Goal: Transaction & Acquisition: Purchase product/service

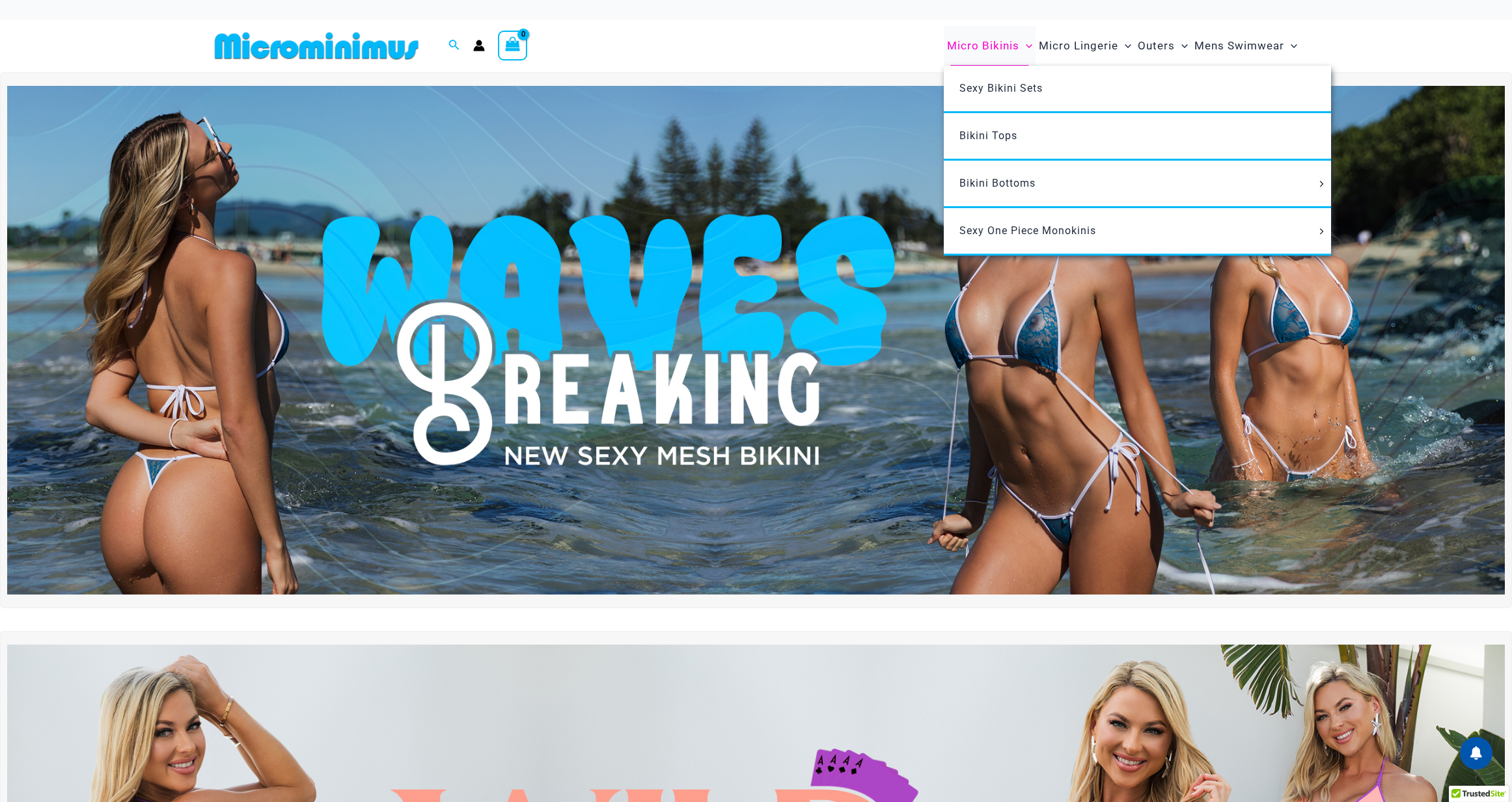
click at [989, 48] on span "Micro Bikinis" at bounding box center [984, 46] width 72 height 33
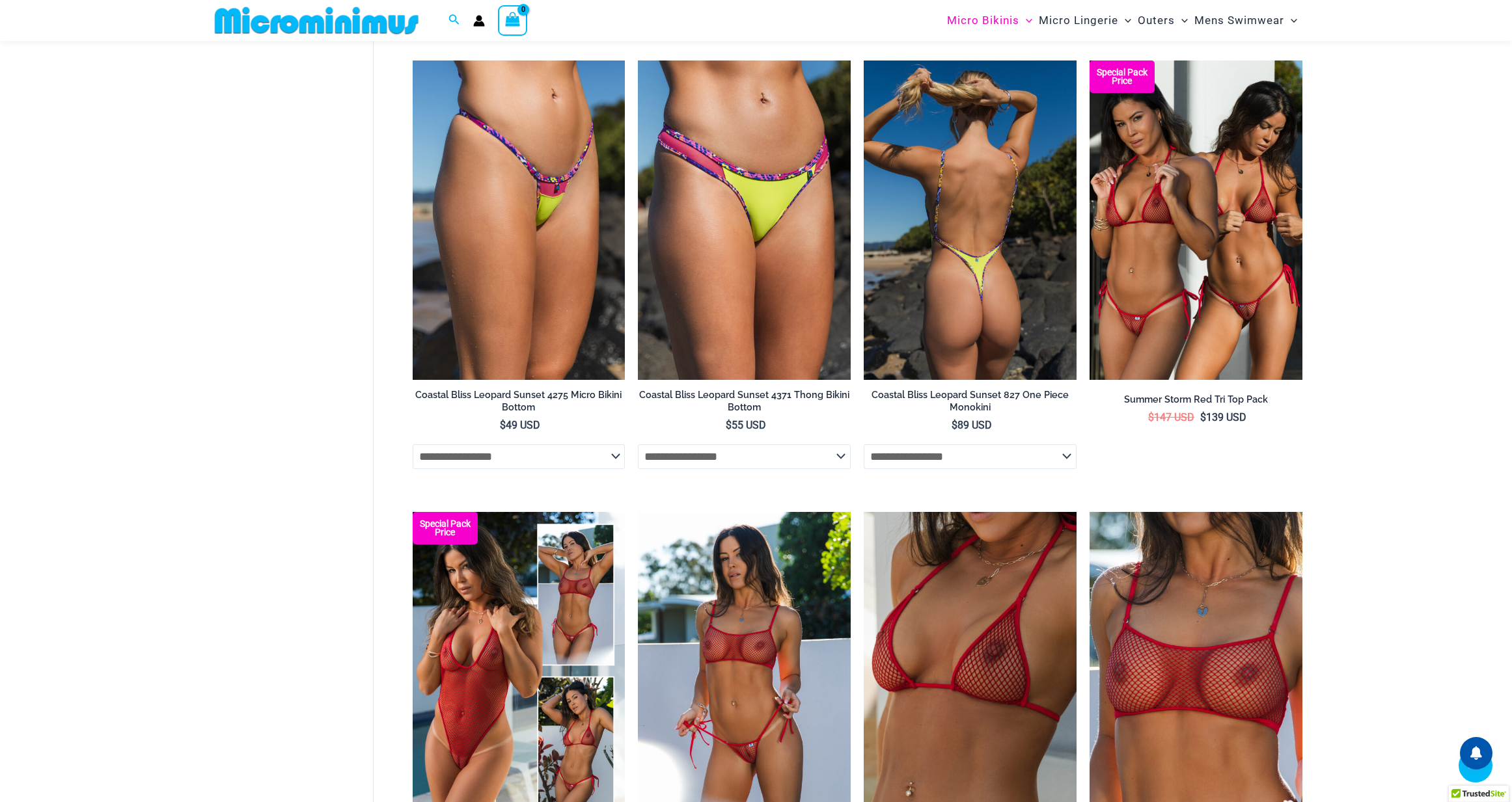
scroll to position [2545, 0]
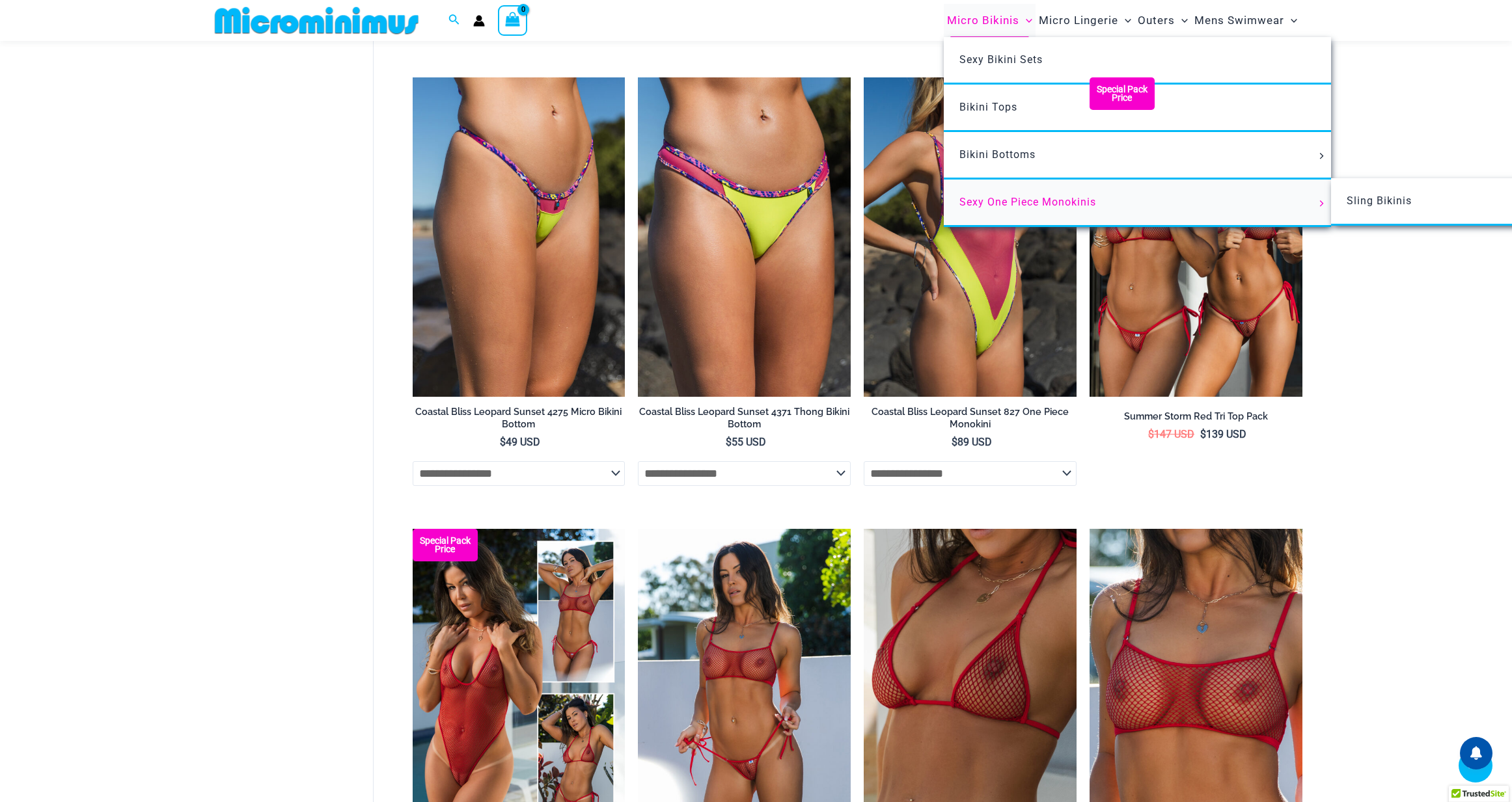
click at [989, 207] on span "Sexy One Piece Monokinis" at bounding box center [1027, 202] width 136 height 13
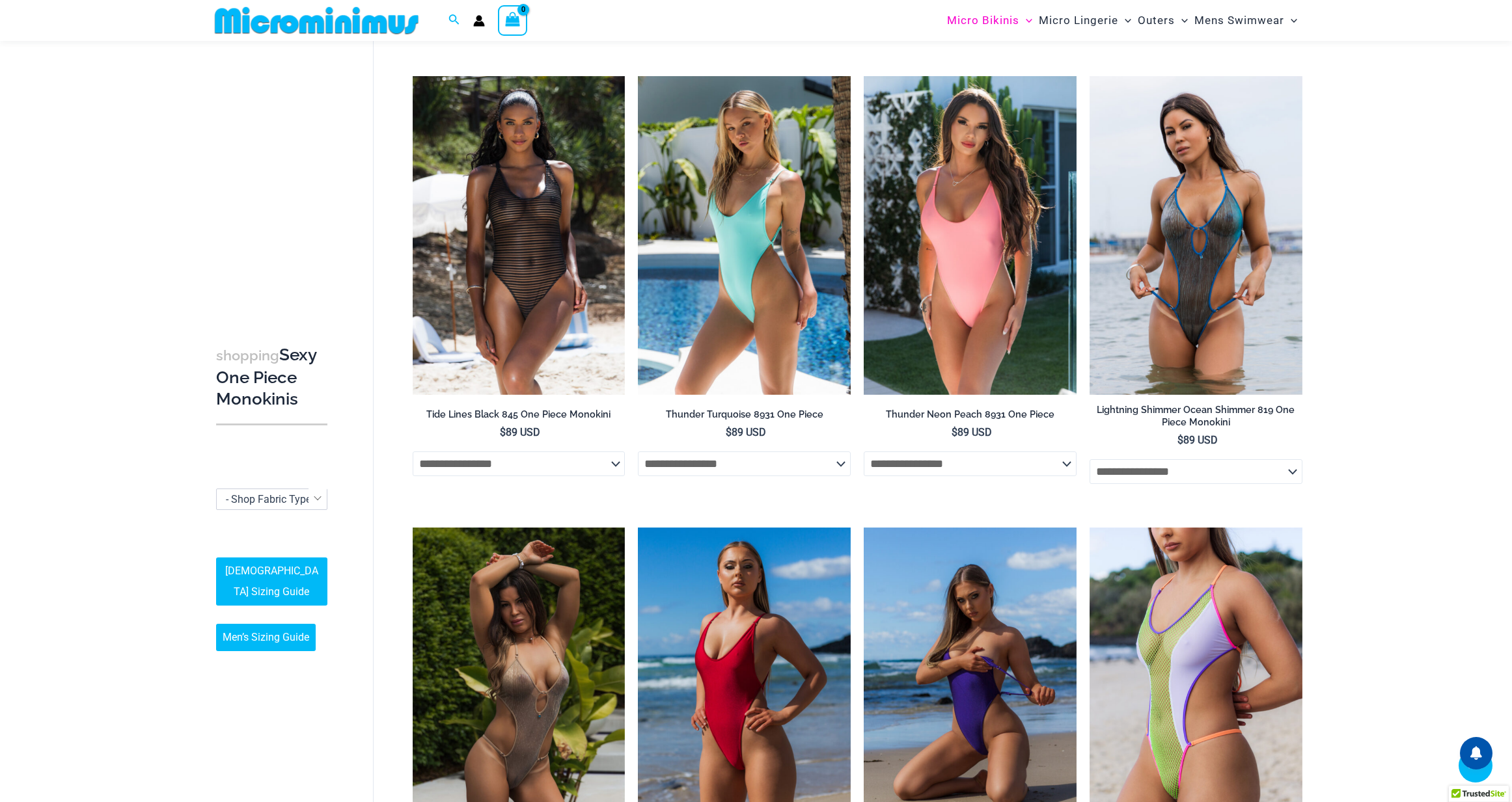
scroll to position [1937, 0]
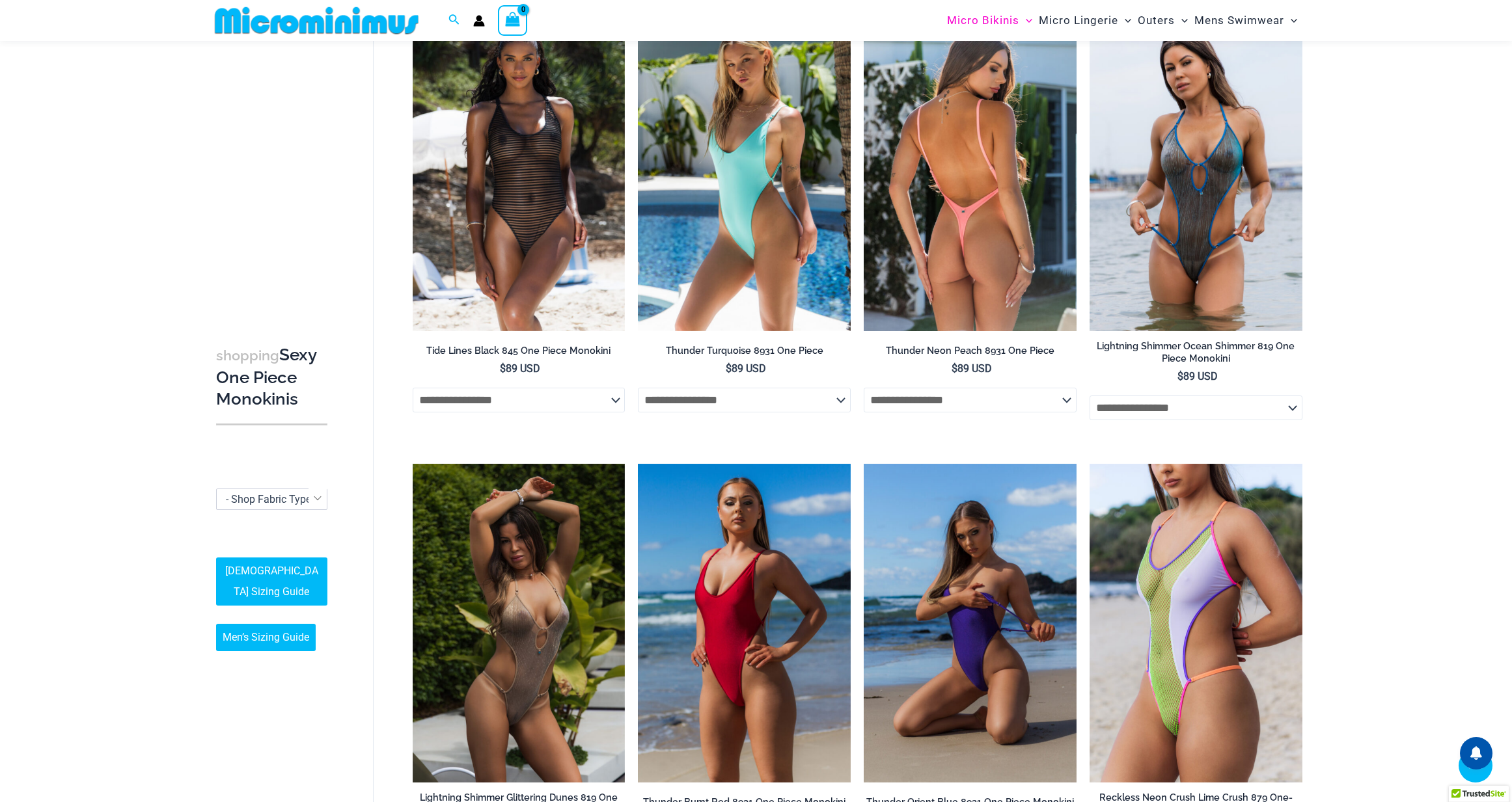
click at [901, 396] on select "**********" at bounding box center [970, 400] width 213 height 24
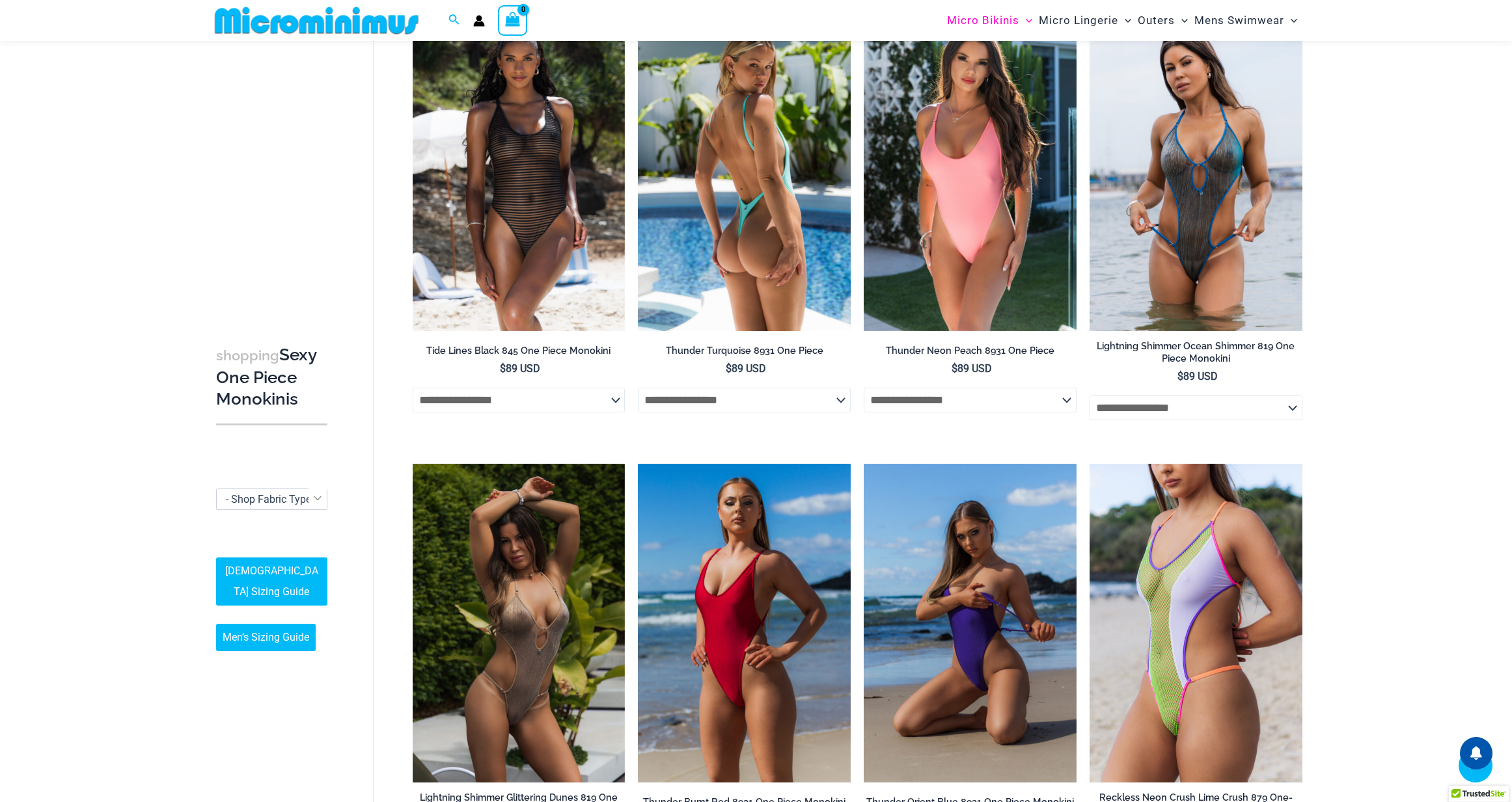
click at [761, 395] on select "**********" at bounding box center [744, 400] width 213 height 24
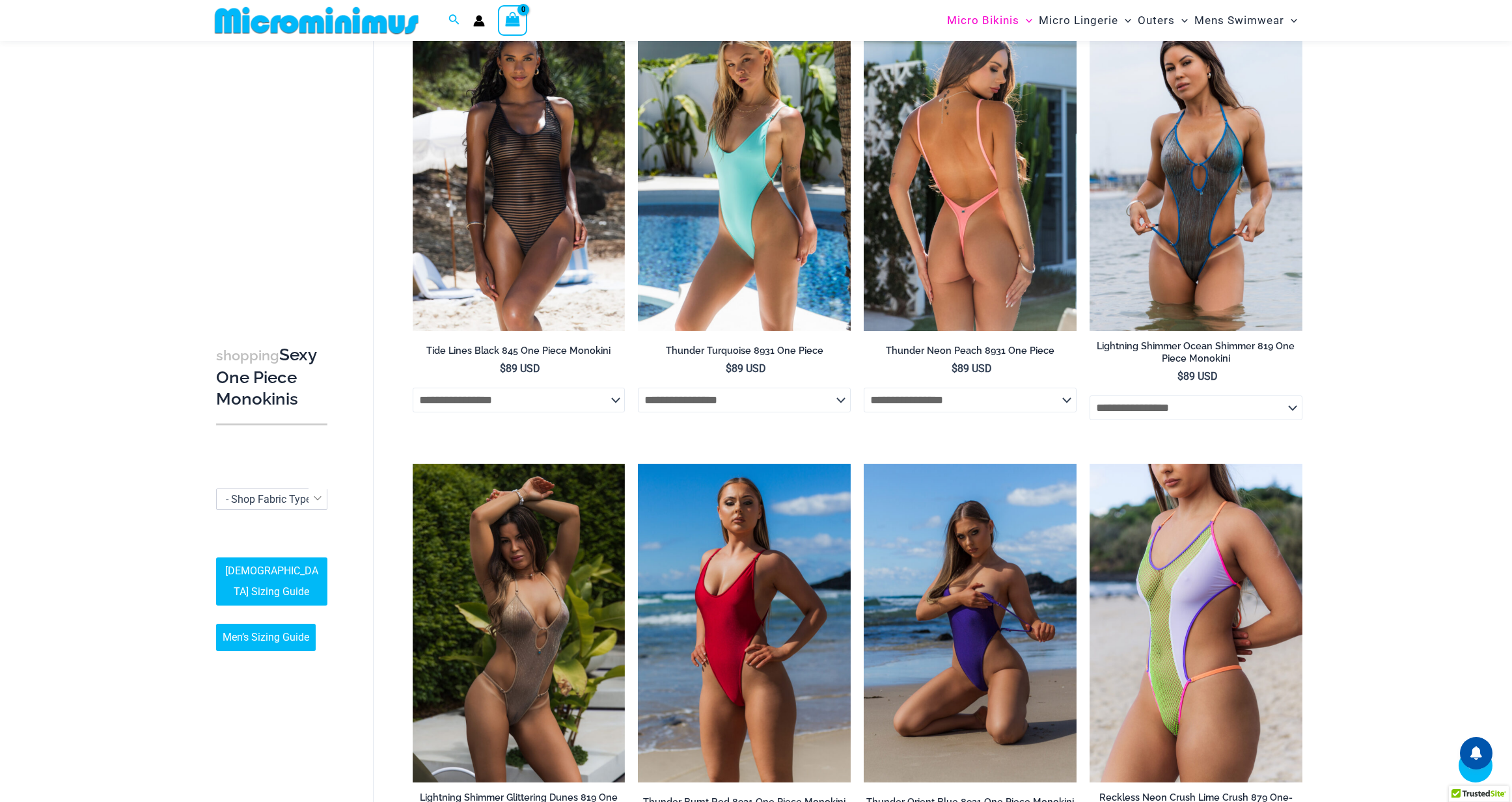
click at [929, 234] on img at bounding box center [970, 172] width 213 height 319
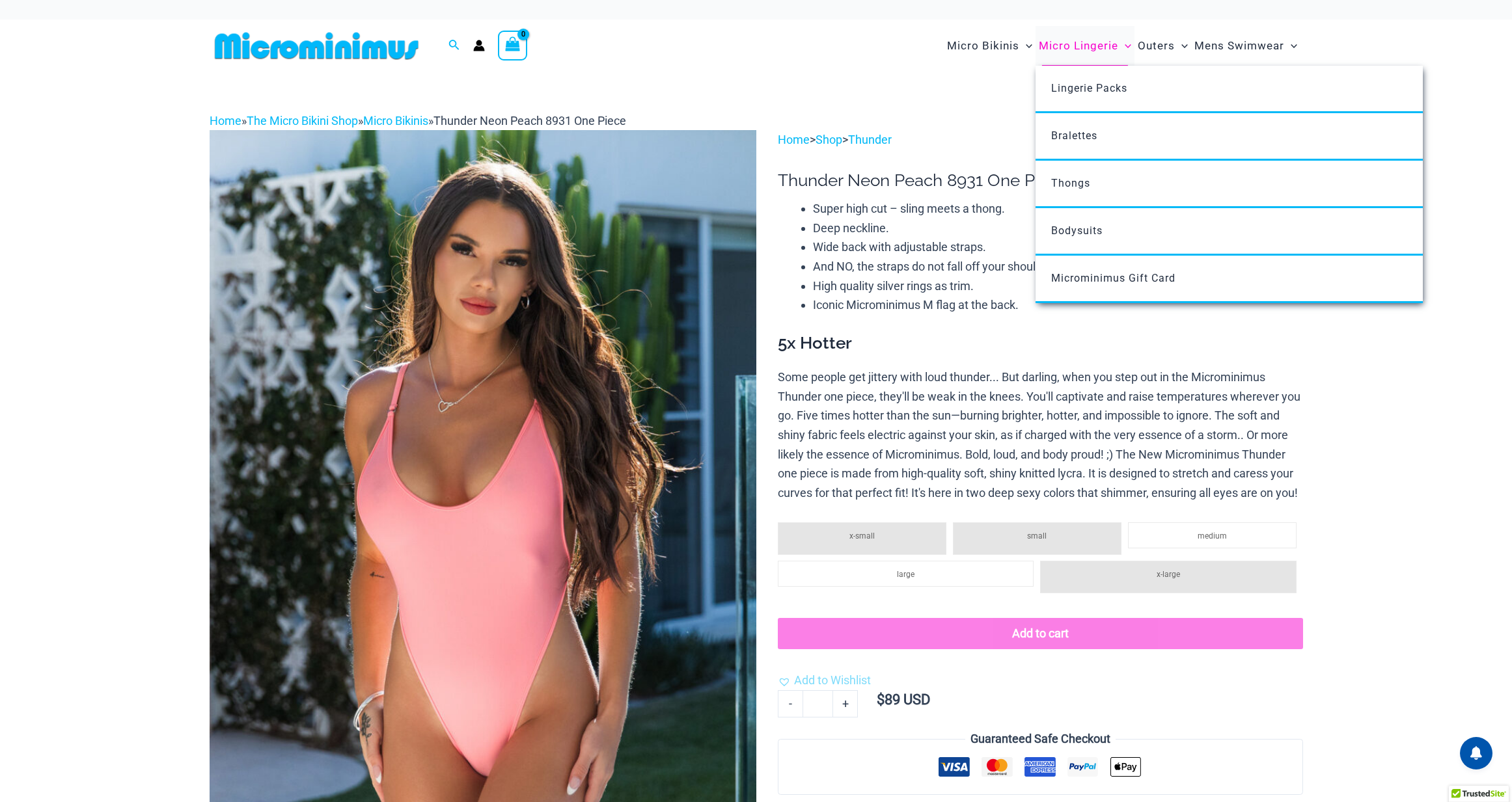
click at [1095, 45] on span "Micro Lingerie" at bounding box center [1078, 46] width 79 height 33
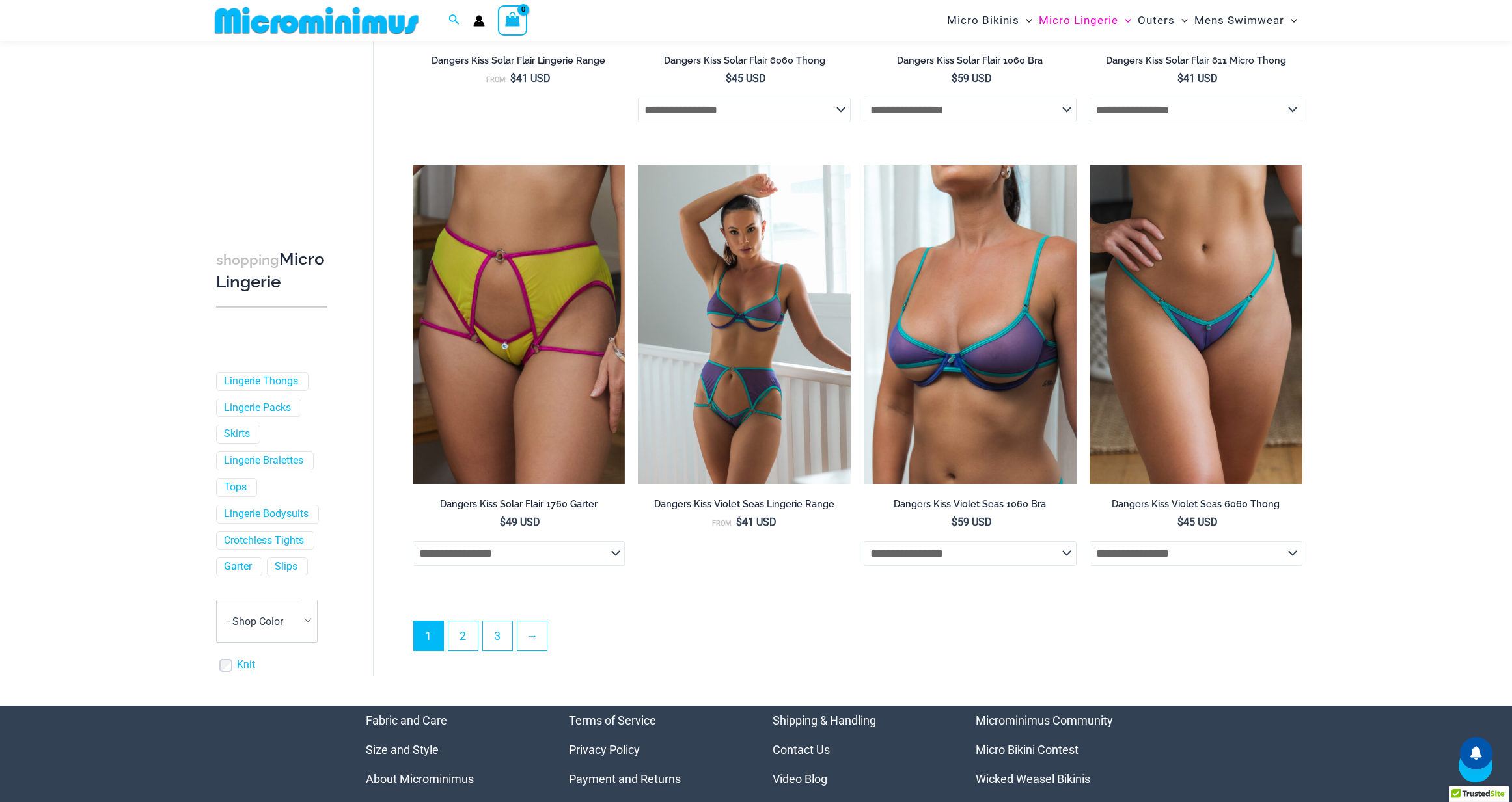
scroll to position [3335, 0]
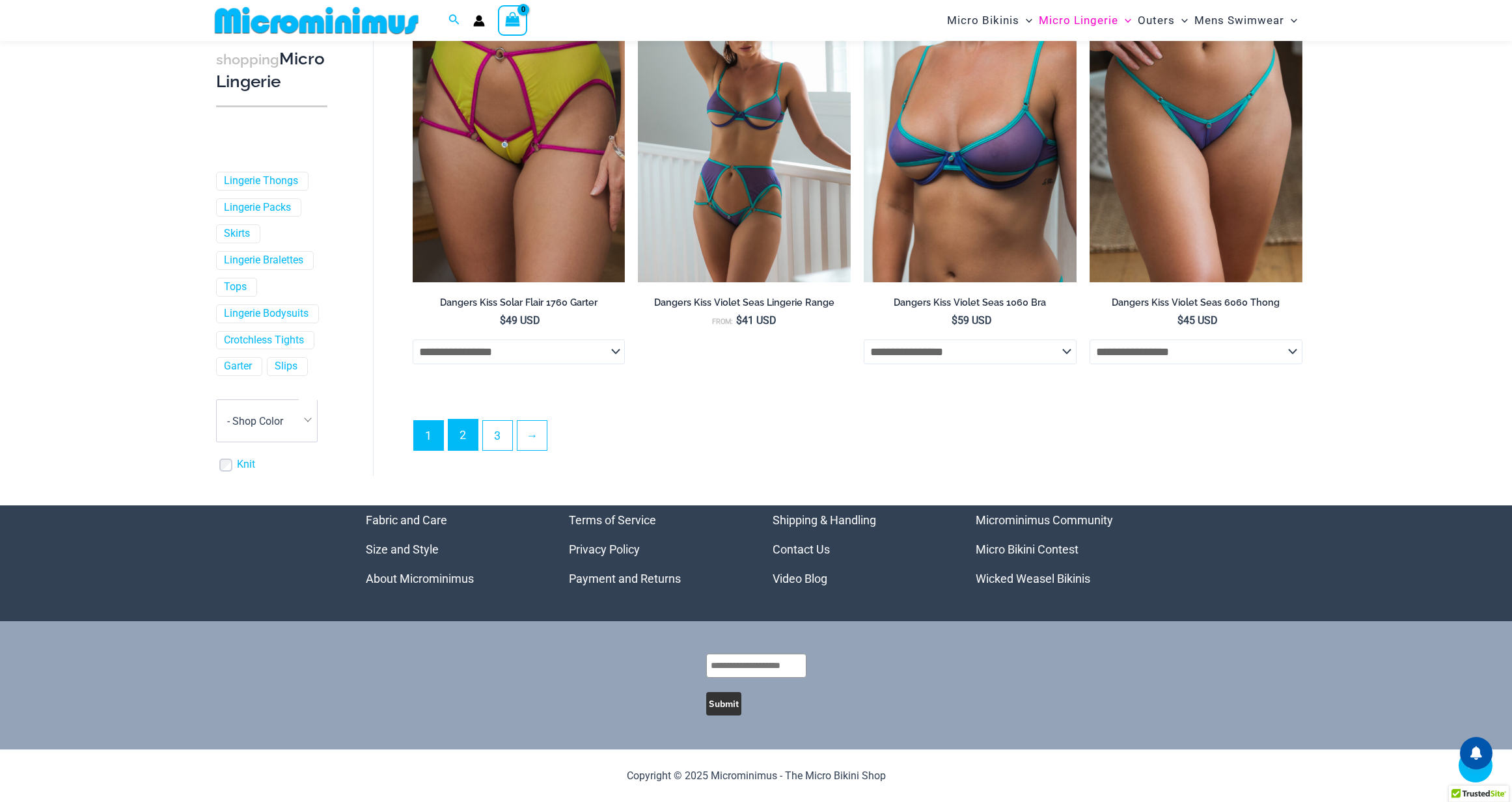
click at [464, 449] on link "2" at bounding box center [463, 435] width 29 height 30
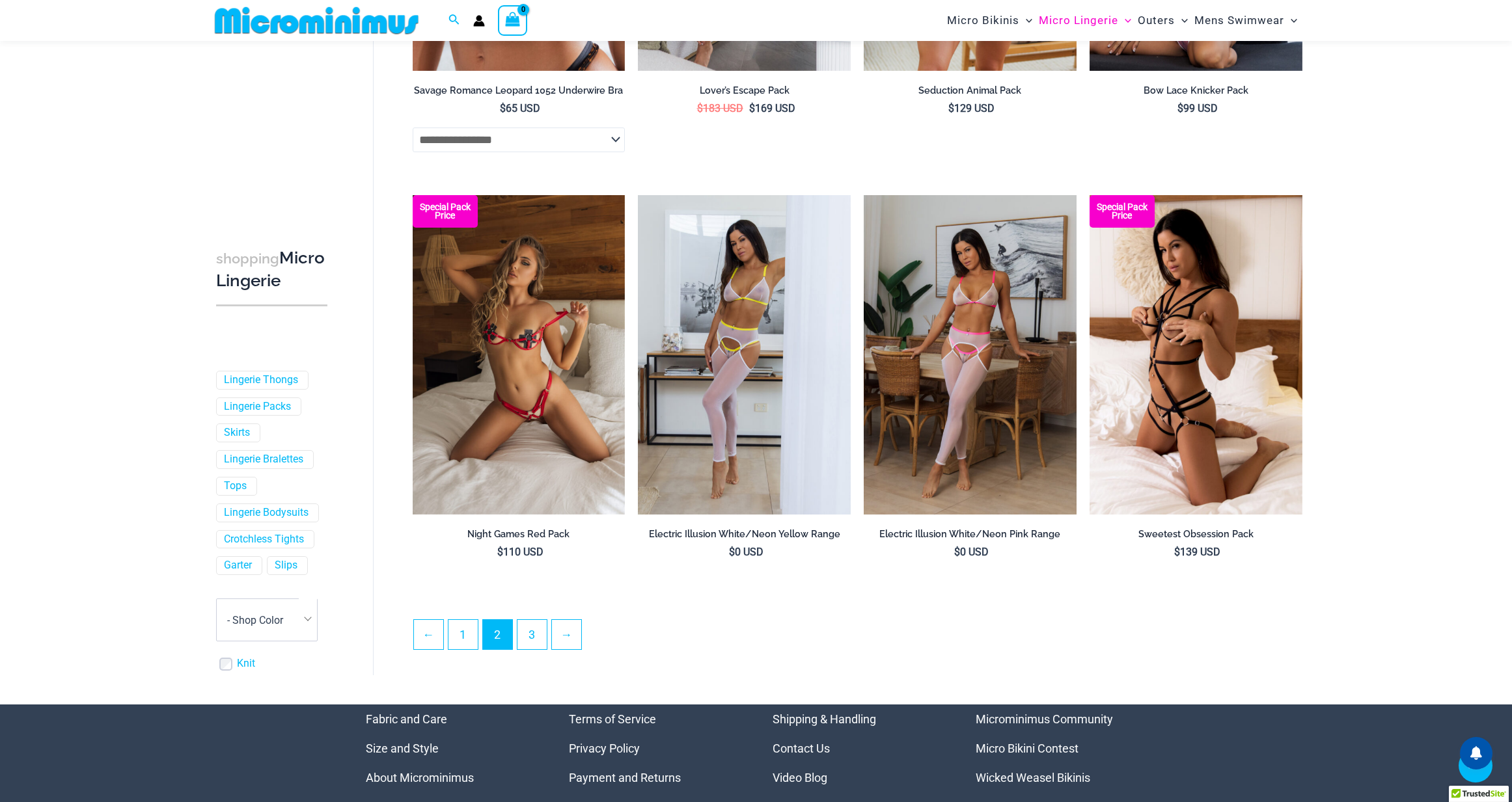
scroll to position [3050, 0]
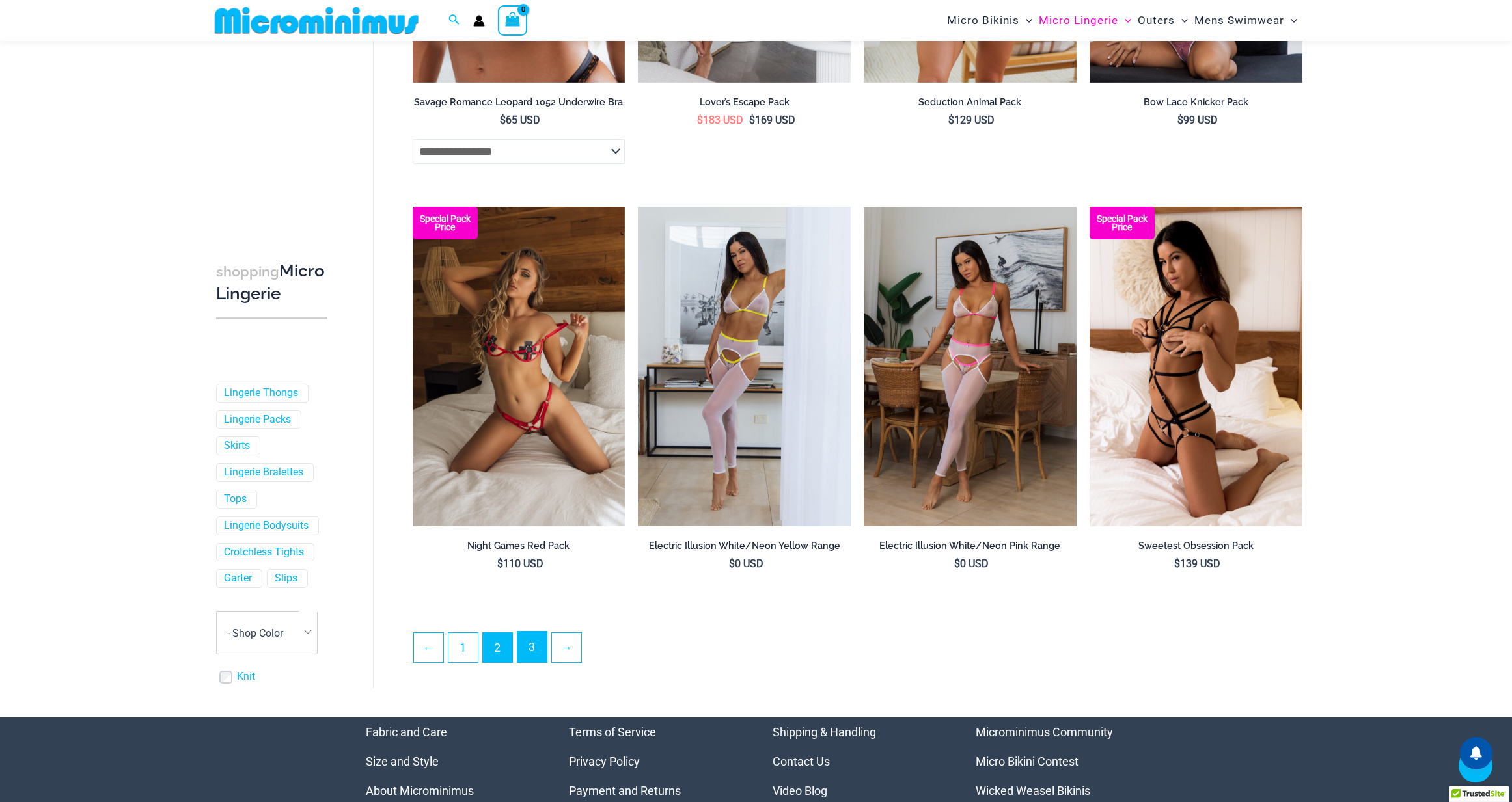
click at [531, 653] on link "3" at bounding box center [532, 646] width 29 height 30
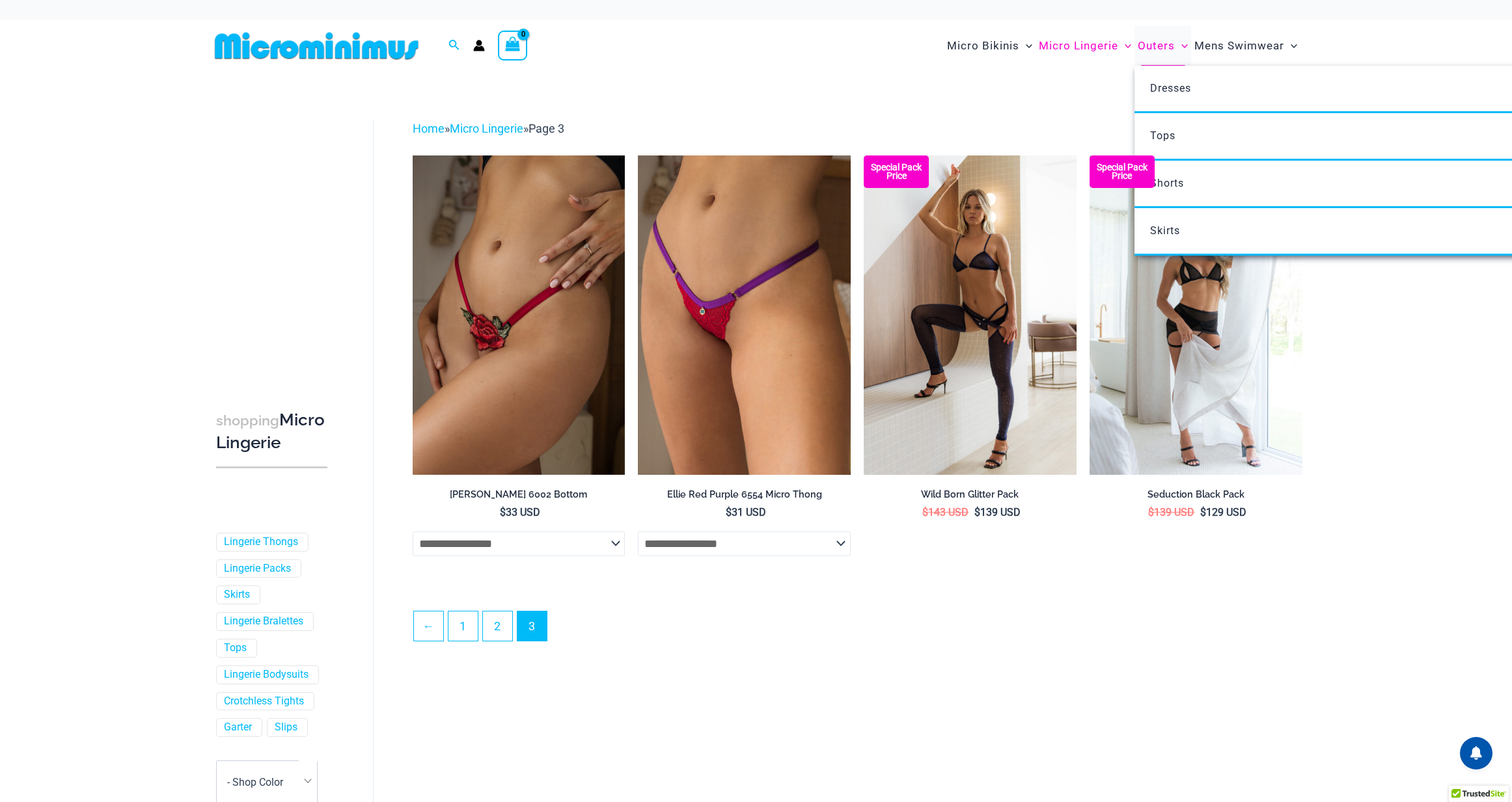
click at [1160, 42] on span "Outers" at bounding box center [1156, 46] width 37 height 33
